Goal: Task Accomplishment & Management: Manage account settings

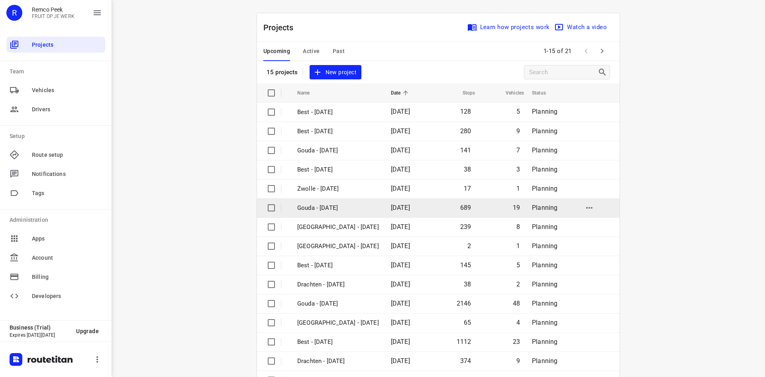
click at [353, 209] on p "Gouda - [DATE]" at bounding box center [338, 207] width 82 height 9
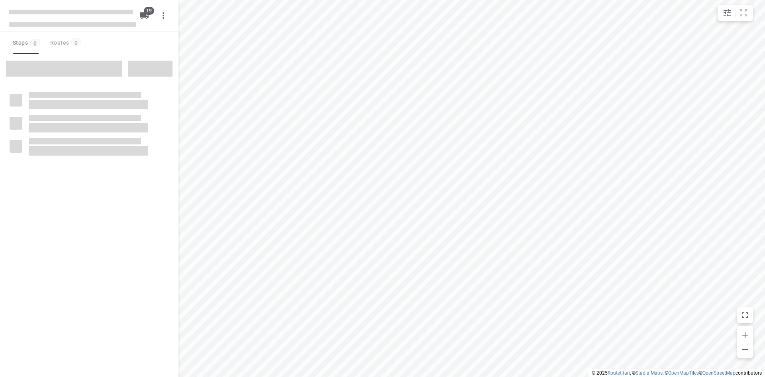
checkbox input "true"
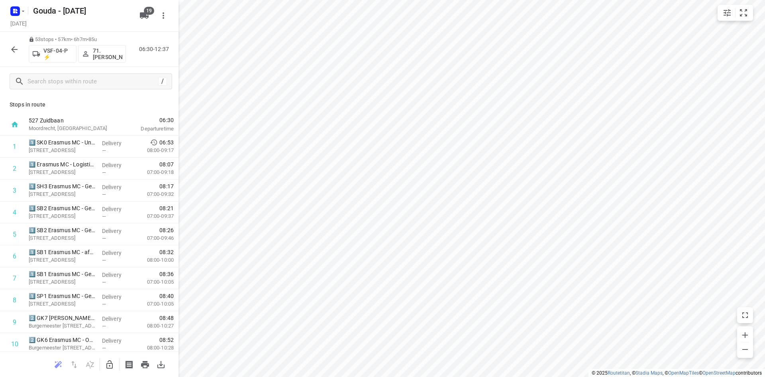
click at [16, 50] on icon "button" at bounding box center [15, 50] width 10 height 10
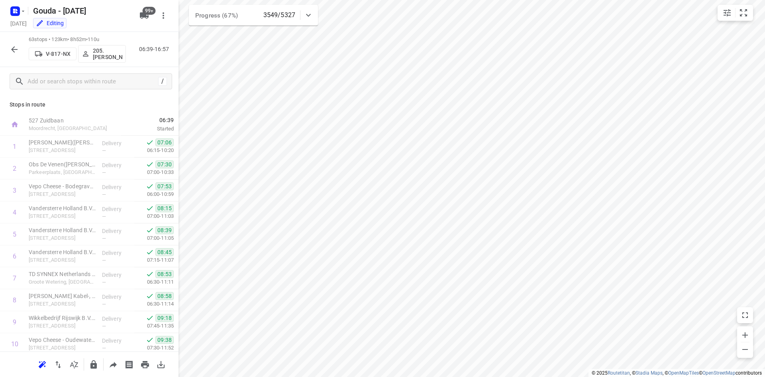
scroll to position [231, 0]
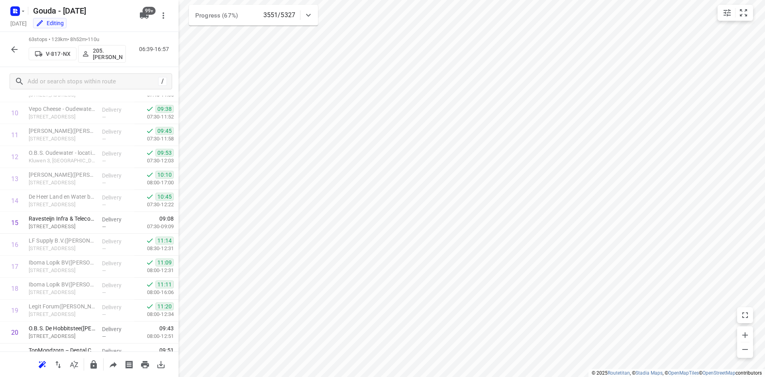
click at [12, 49] on icon "button" at bounding box center [14, 49] width 6 height 6
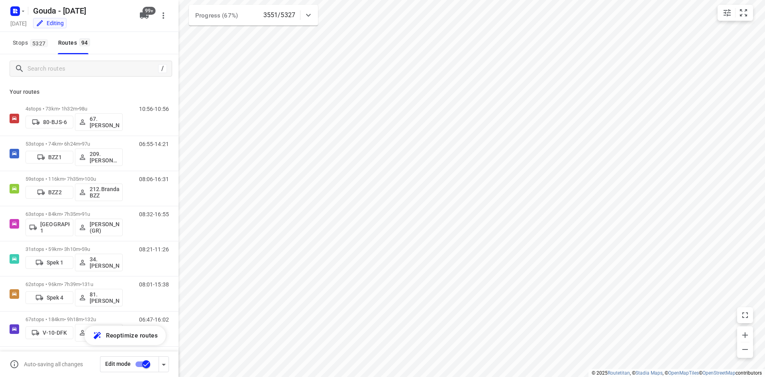
click at [83, 77] on div "/" at bounding box center [89, 68] width 179 height 29
click at [84, 73] on input "Search routes" at bounding box center [93, 69] width 130 height 12
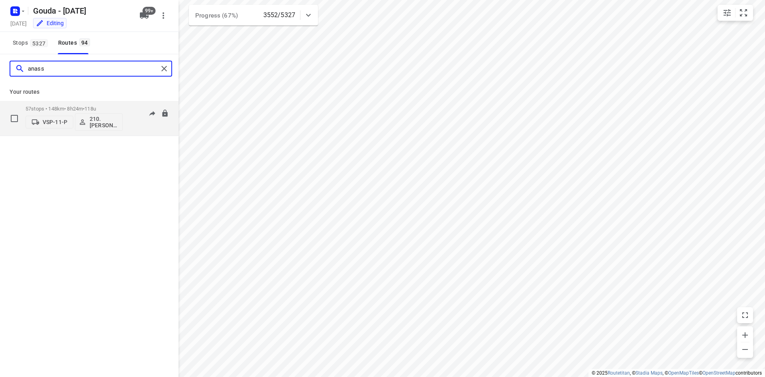
type input "anass"
click at [93, 110] on span "118u" at bounding box center [90, 109] width 12 height 6
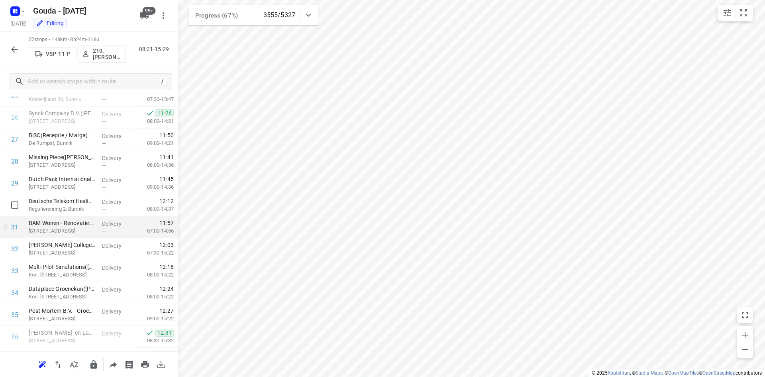
scroll to position [577, 0]
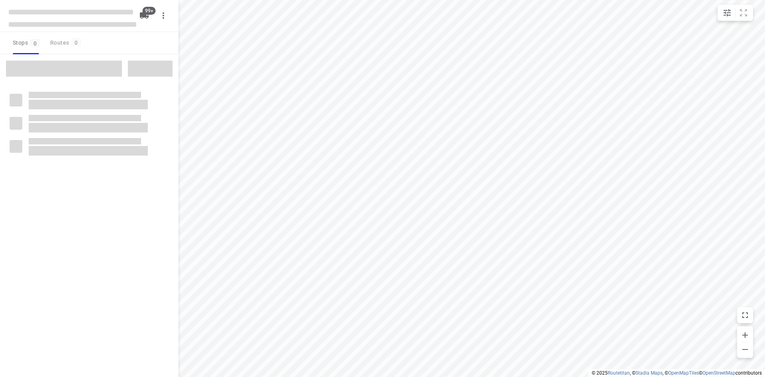
checkbox input "true"
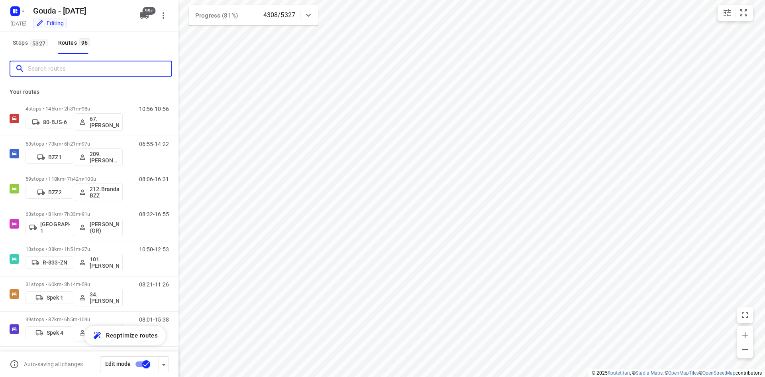
click at [112, 68] on input "Search routes" at bounding box center [99, 69] width 143 height 12
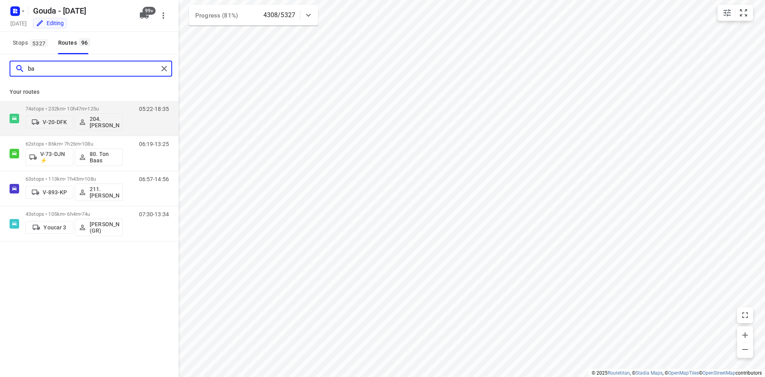
type input "b"
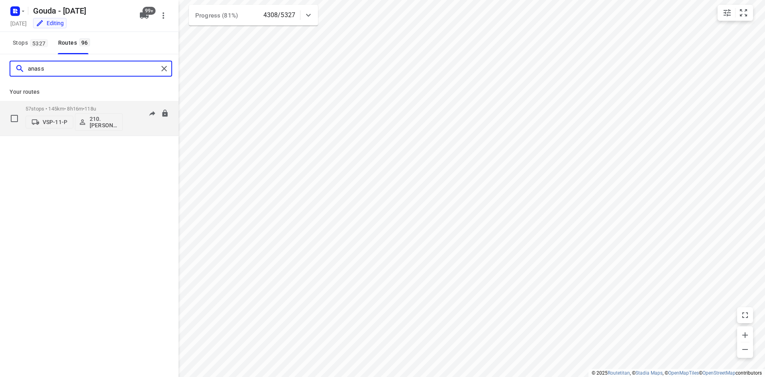
type input "anass"
click at [96, 108] on span "118u" at bounding box center [90, 109] width 12 height 6
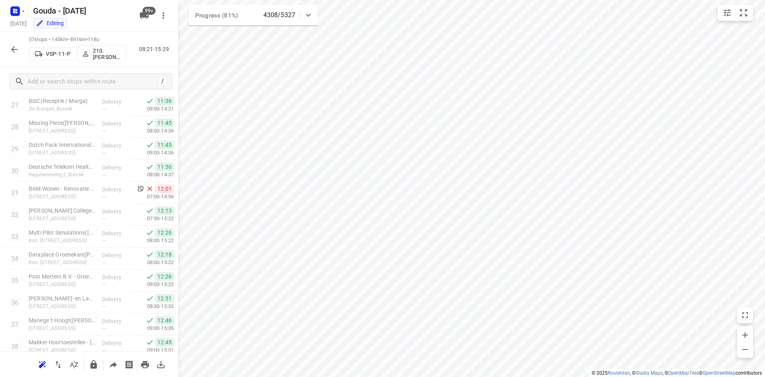
scroll to position [579, 0]
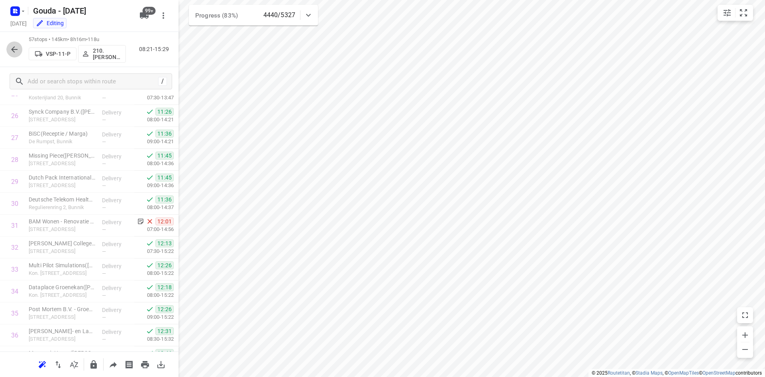
click at [17, 48] on icon "button" at bounding box center [15, 50] width 10 height 10
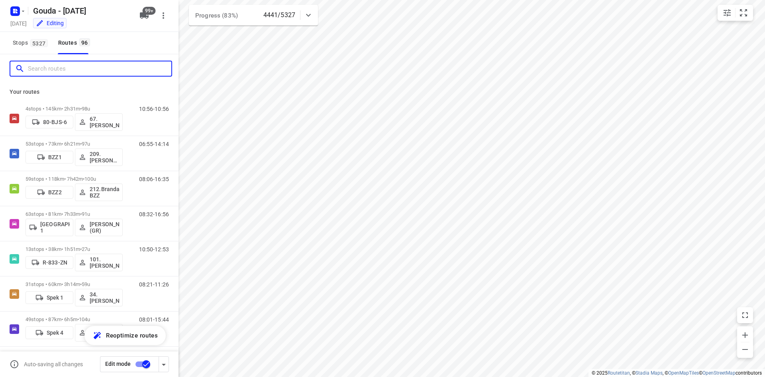
click at [75, 67] on input "Search routes" at bounding box center [99, 69] width 143 height 12
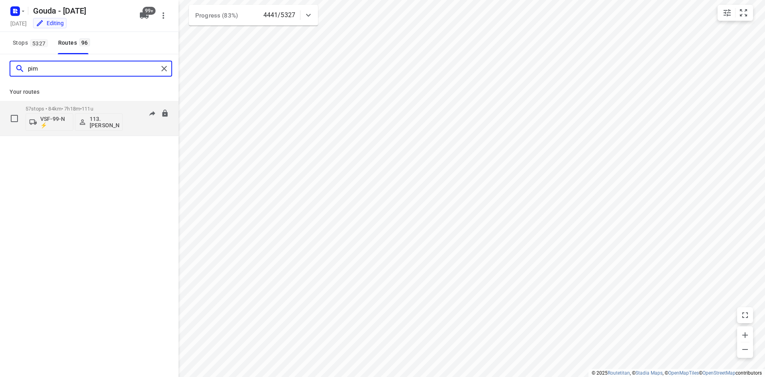
type input "pim"
click at [82, 107] on p "57 stops • 84km • 7h18m • 111u" at bounding box center [74, 109] width 97 height 6
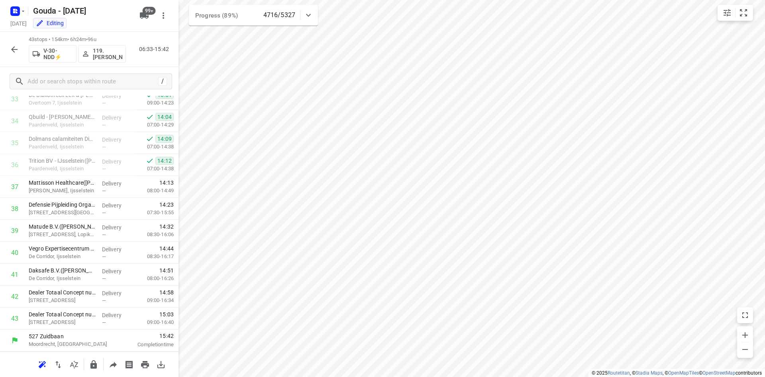
scroll to position [749, 0]
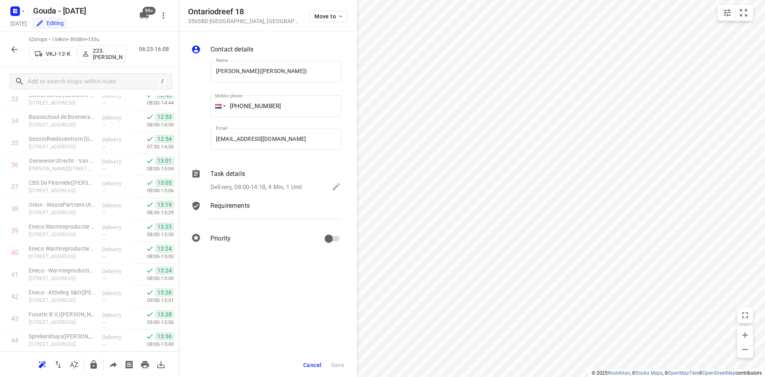
drag, startPoint x: 310, startPoint y: 365, endPoint x: 315, endPoint y: 363, distance: 5.9
click at [310, 365] on span "Cancel" at bounding box center [312, 364] width 18 height 6
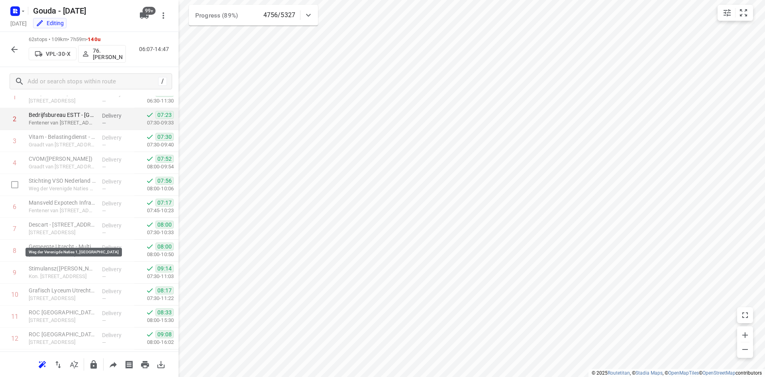
scroll to position [0, 0]
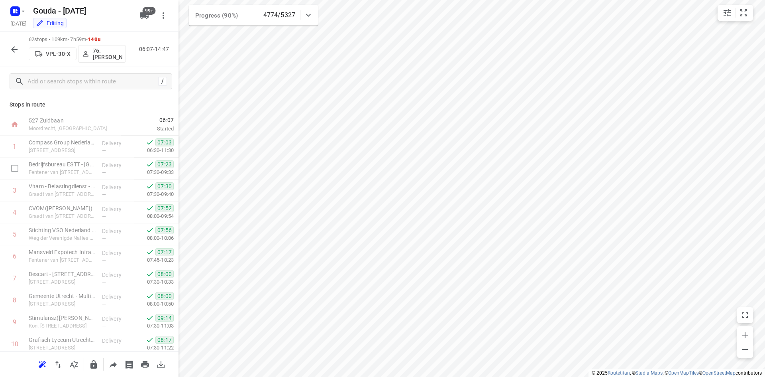
click at [22, 51] on button "button" at bounding box center [14, 49] width 16 height 16
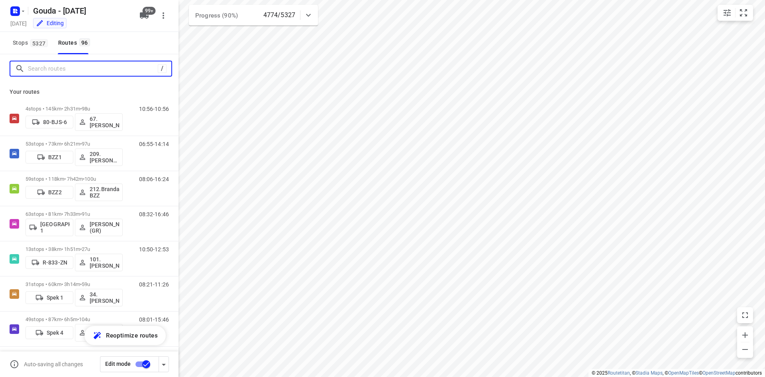
click at [89, 72] on input "Search routes" at bounding box center [93, 69] width 130 height 12
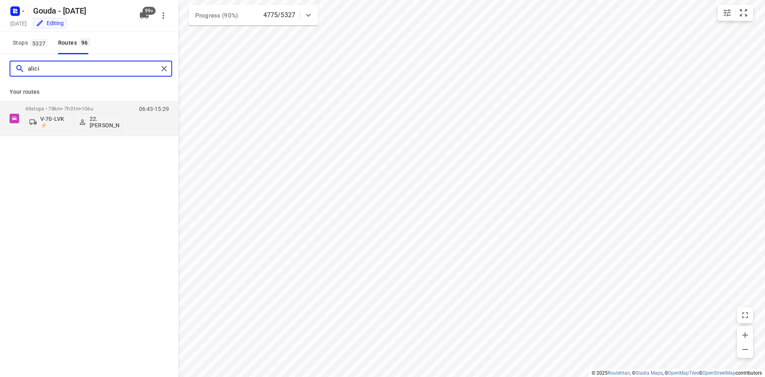
type input "alicia"
click at [92, 102] on div "69 stops • 78km • 7h31m • 106u V-70-LVK ⚡ 22.Alicia Kramer" at bounding box center [74, 118] width 97 height 33
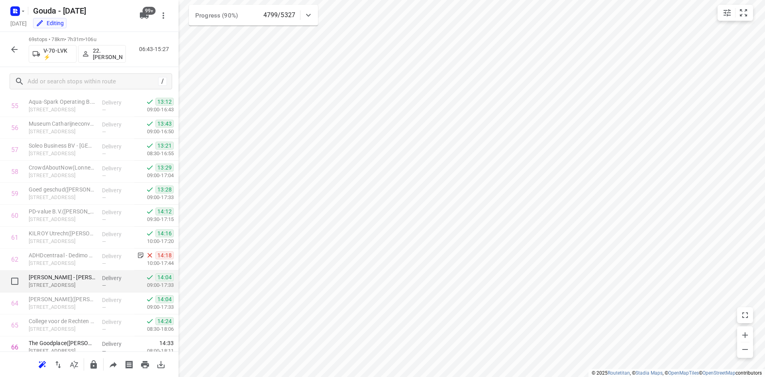
scroll to position [1230, 0]
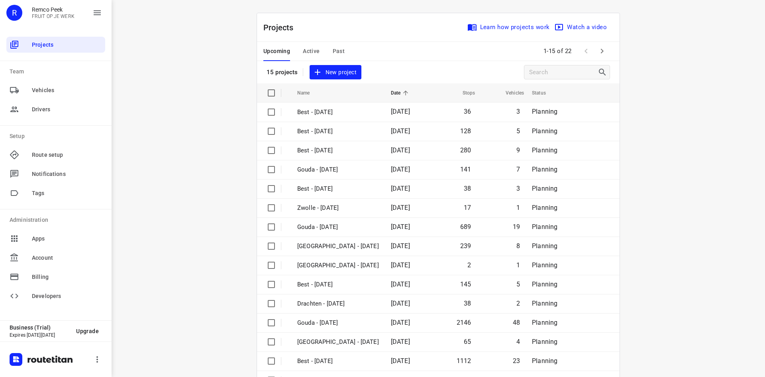
click at [298, 50] on div "Upcoming Active Past" at bounding box center [310, 51] width 94 height 19
click at [303, 49] on span "Active" at bounding box center [311, 51] width 17 height 10
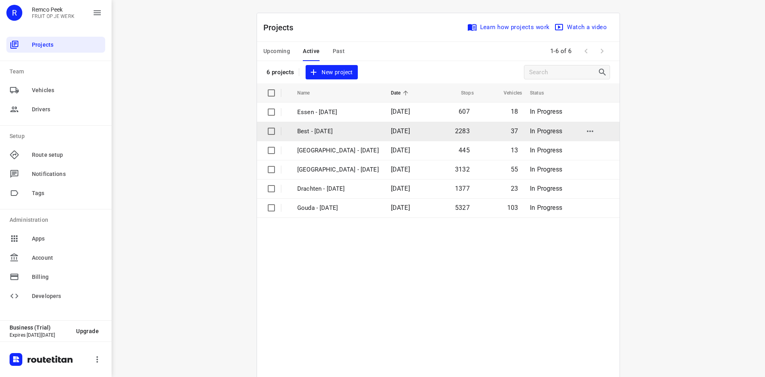
click at [334, 132] on p "Best - Monday" at bounding box center [338, 131] width 82 height 9
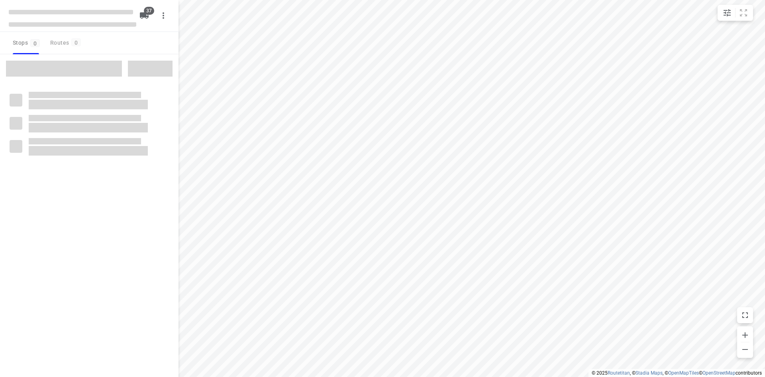
checkbox input "true"
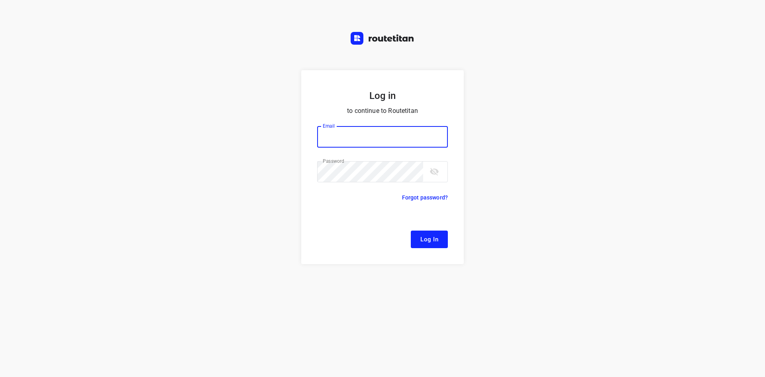
type input "[EMAIL_ADDRESS][DOMAIN_NAME]"
click at [441, 233] on button "Log In" at bounding box center [429, 239] width 37 height 18
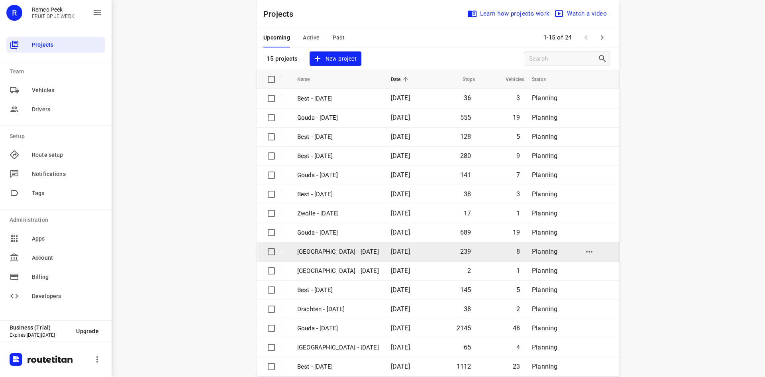
scroll to position [26, 0]
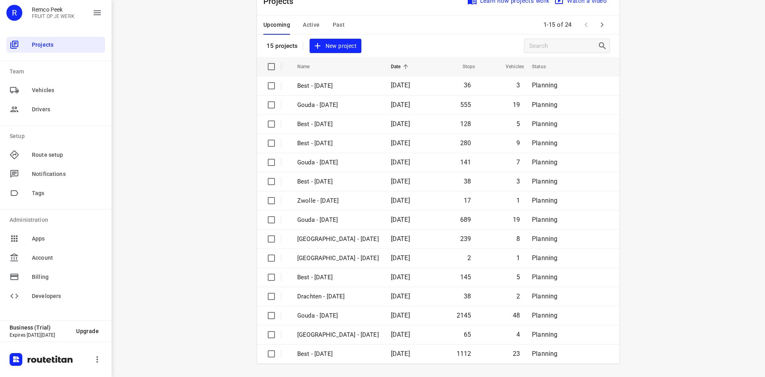
click at [601, 25] on icon "button" at bounding box center [602, 25] width 10 height 10
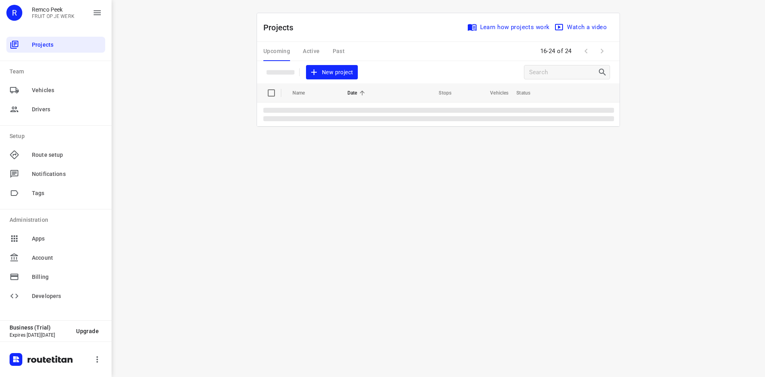
scroll to position [0, 0]
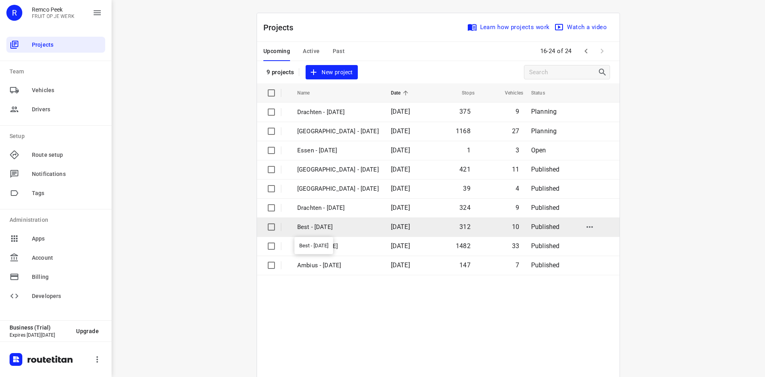
click at [341, 225] on p "Best - Tuesday" at bounding box center [338, 226] width 82 height 9
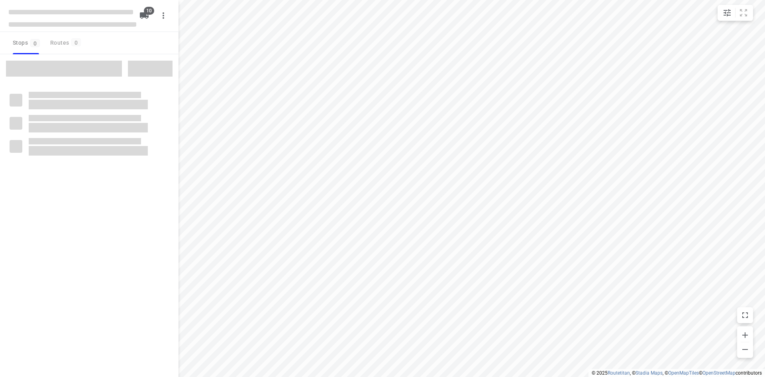
checkbox input "true"
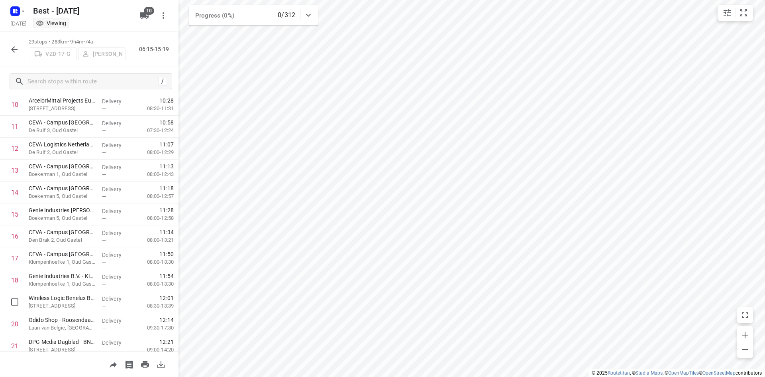
scroll to position [438, 0]
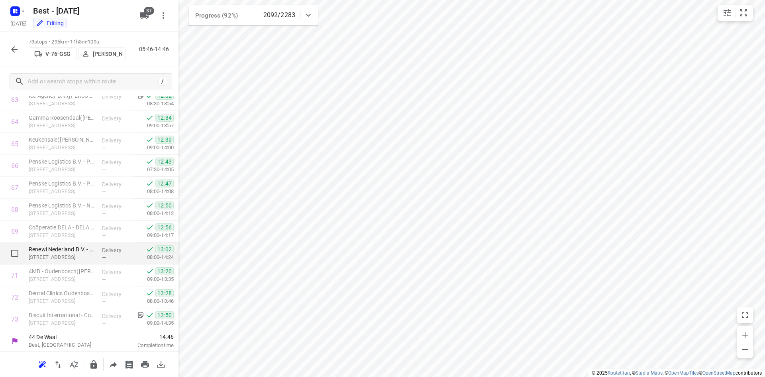
scroll to position [1406, 0]
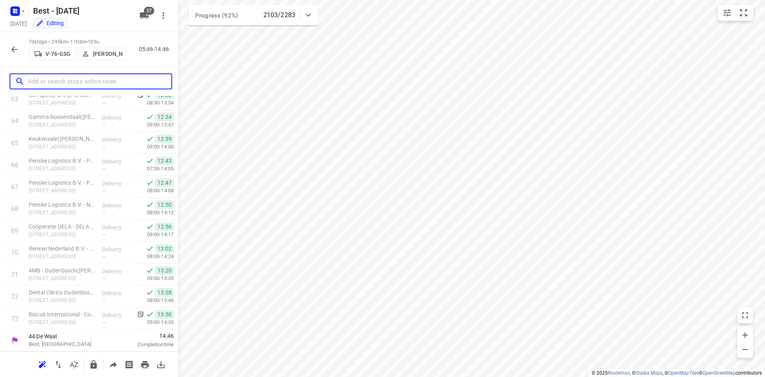
click at [60, 78] on input "text" at bounding box center [99, 81] width 143 height 12
click at [21, 42] on div at bounding box center [14, 49] width 16 height 16
click at [21, 51] on button "button" at bounding box center [14, 49] width 16 height 16
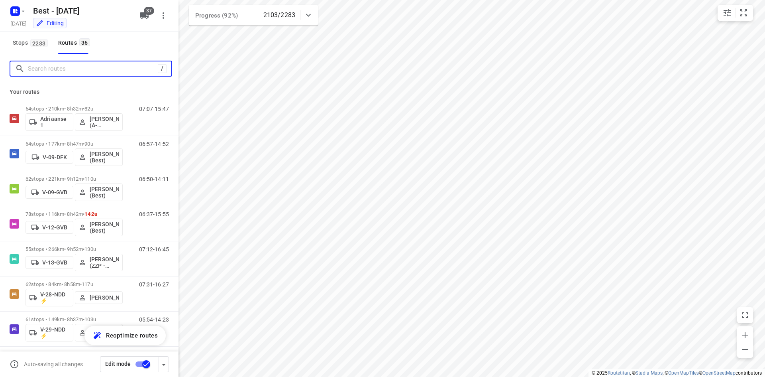
click at [65, 73] on input "Search routes" at bounding box center [93, 69] width 130 height 12
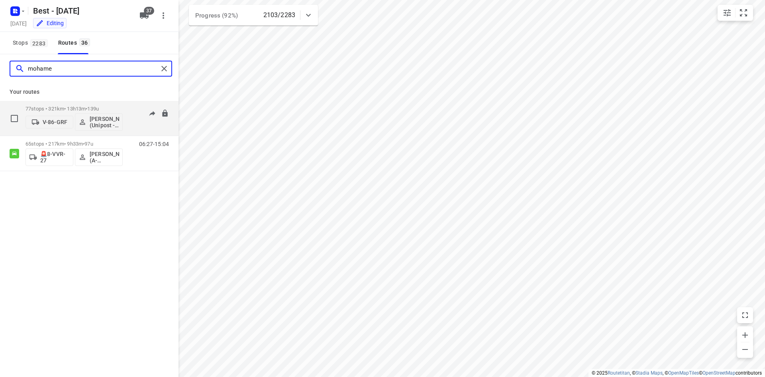
type input "mohame"
click at [77, 104] on div "77 stops • 321km • 13h13m • 139u V-86-GRF Mohamed Alzeadi (Unipost - Best - ZZP)" at bounding box center [74, 118] width 97 height 33
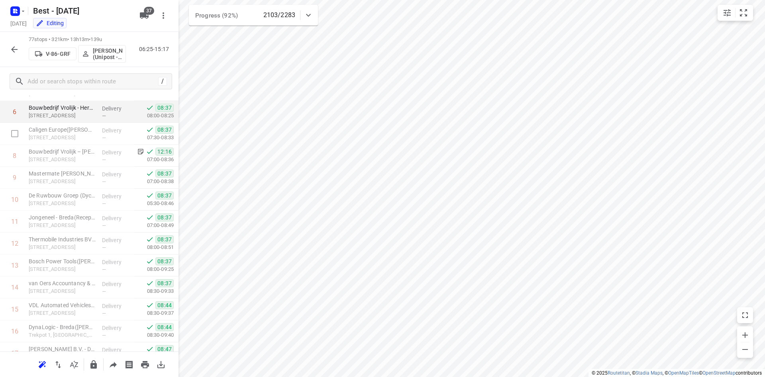
scroll to position [120, 0]
